Goal: Transaction & Acquisition: Purchase product/service

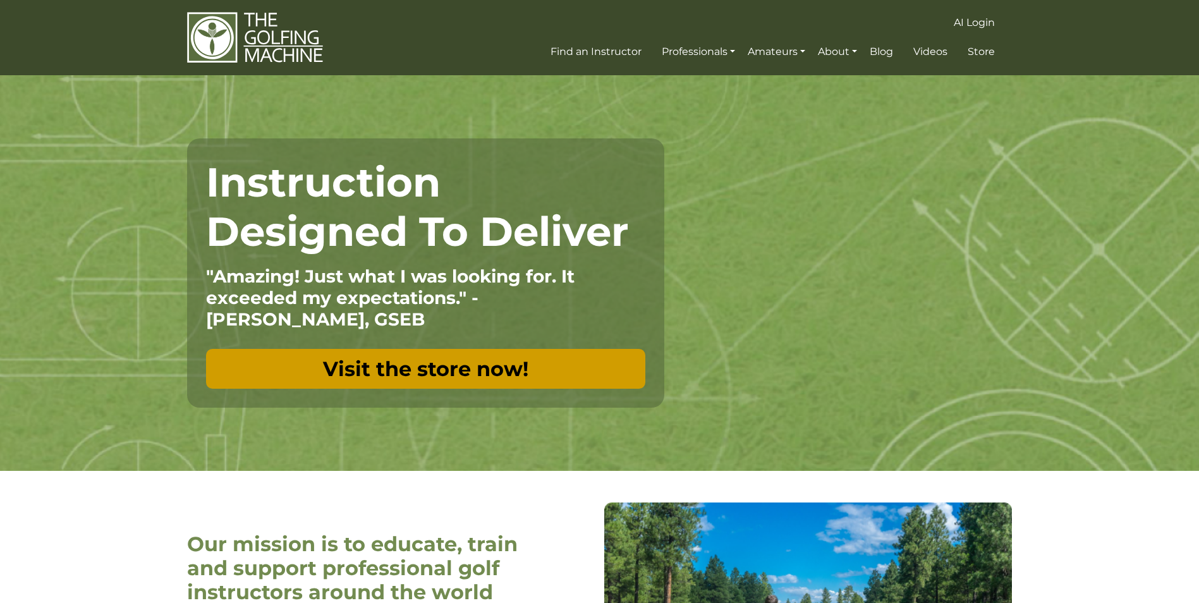
click at [430, 366] on link "Visit the store now!" at bounding box center [425, 369] width 439 height 40
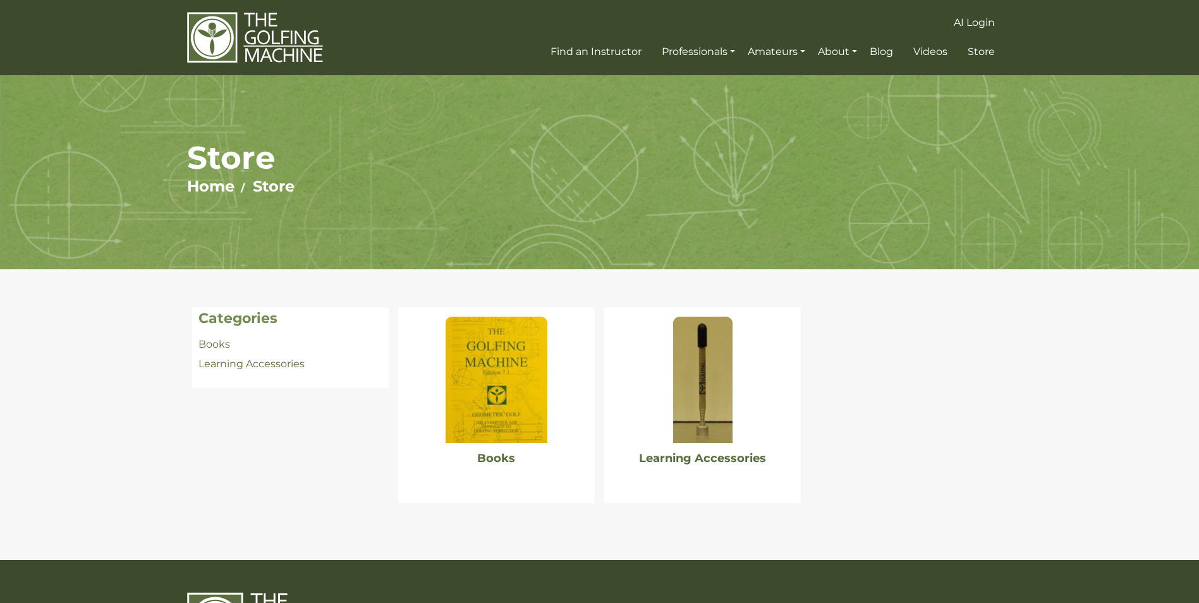
click at [496, 372] on img at bounding box center [496, 380] width 101 height 126
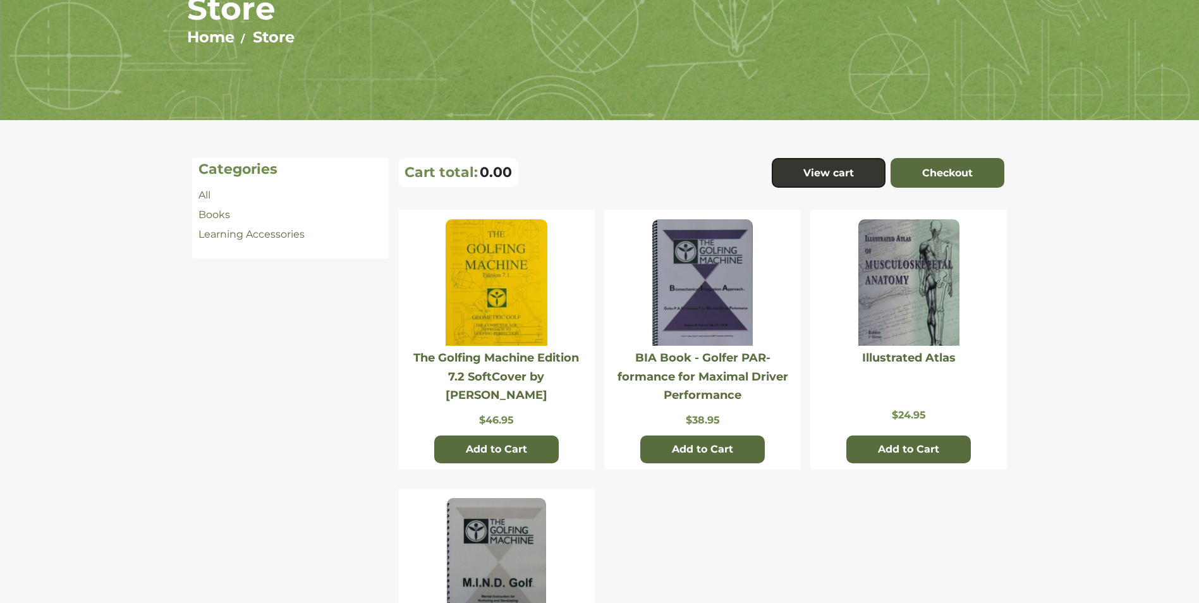
scroll to position [126, 0]
